Goal: Transaction & Acquisition: Obtain resource

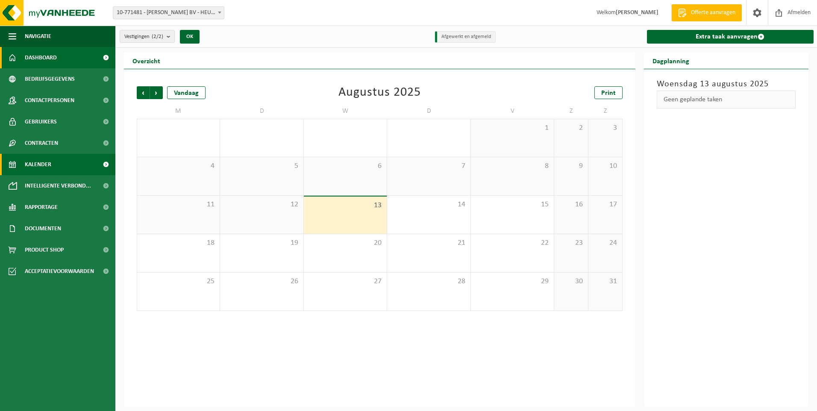
click at [52, 55] on span "Dashboard" at bounding box center [41, 57] width 32 height 21
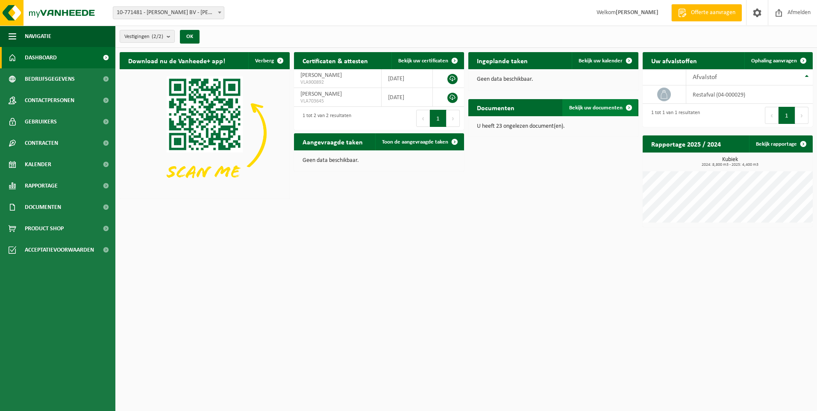
click at [602, 111] on link "Bekijk uw documenten" at bounding box center [599, 107] width 75 height 17
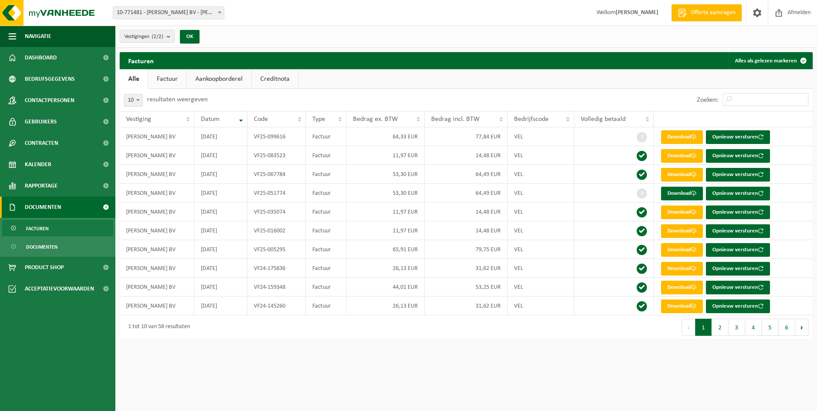
click at [185, 9] on span "10-771481 - [PERSON_NAME] BV - [PERSON_NAME]" at bounding box center [168, 13] width 111 height 12
select select "96501"
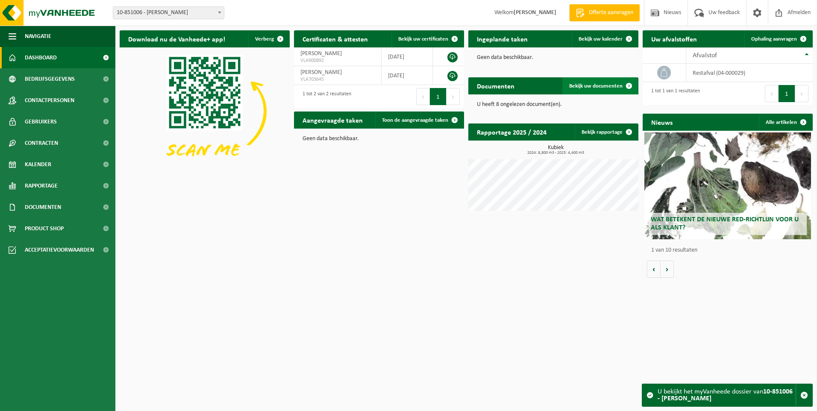
click at [583, 86] on span "Bekijk uw documenten" at bounding box center [595, 86] width 53 height 6
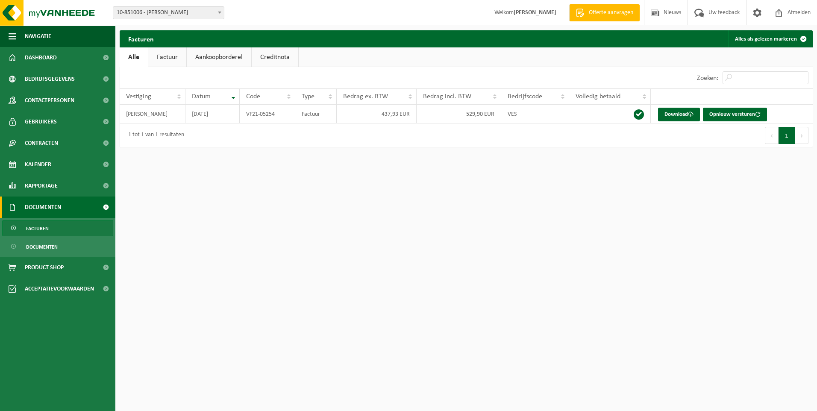
click at [164, 55] on link "Factuur" at bounding box center [167, 57] width 38 height 20
click at [191, 16] on span "10-851006 - [PERSON_NAME]" at bounding box center [168, 13] width 111 height 12
select select "96483"
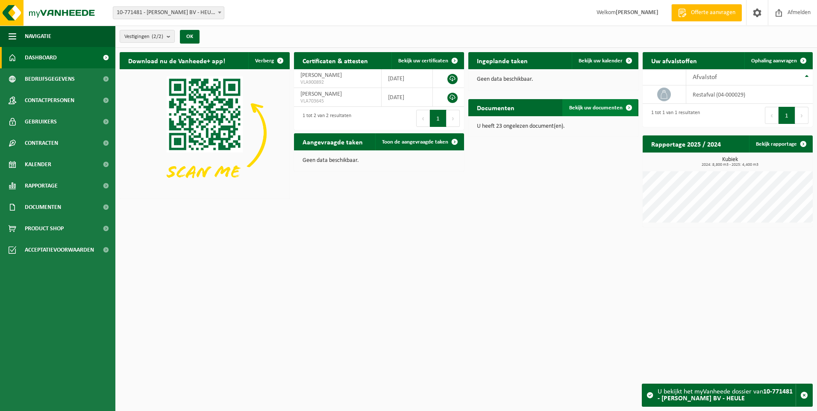
click at [582, 113] on link "Bekijk uw documenten" at bounding box center [599, 107] width 75 height 17
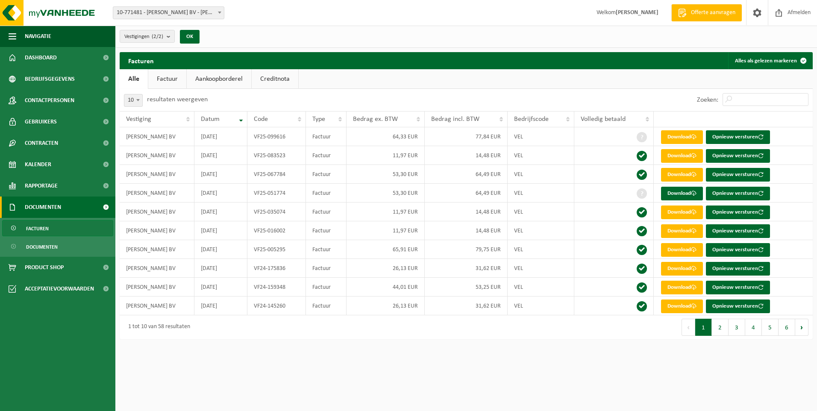
click at [138, 101] on span at bounding box center [138, 99] width 9 height 11
select select "25"
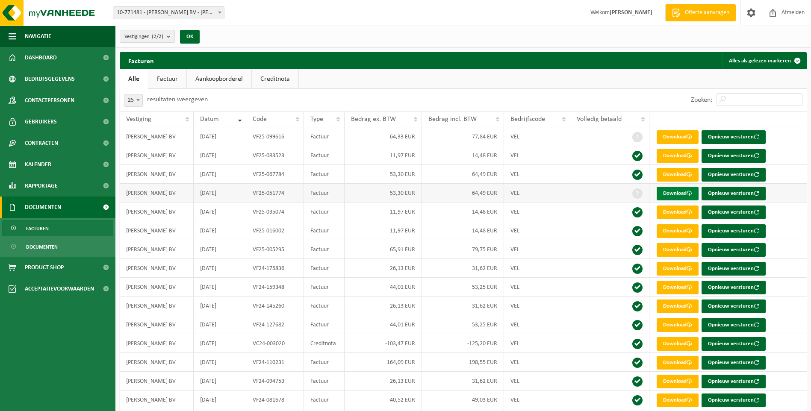
click at [677, 194] on link "Download" at bounding box center [678, 194] width 42 height 14
